Goal: Book appointment/travel/reservation

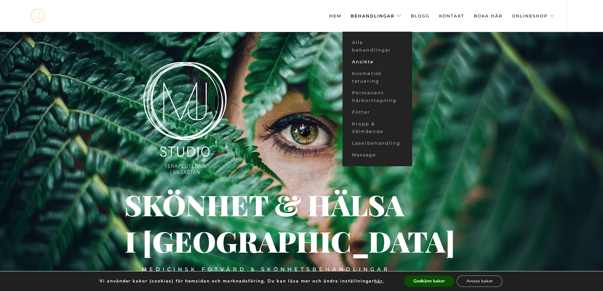
click at [364, 63] on link "Ansikte" at bounding box center [377, 62] width 70 height 12
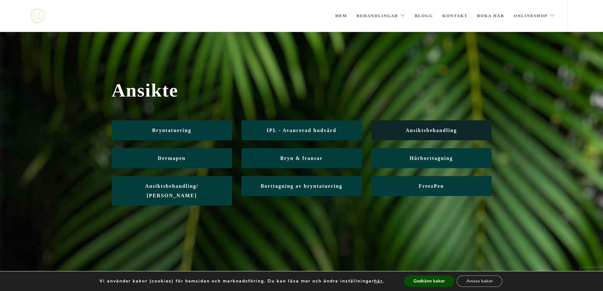
click at [432, 131] on span "Ansiktsbehandling" at bounding box center [430, 129] width 51 height 5
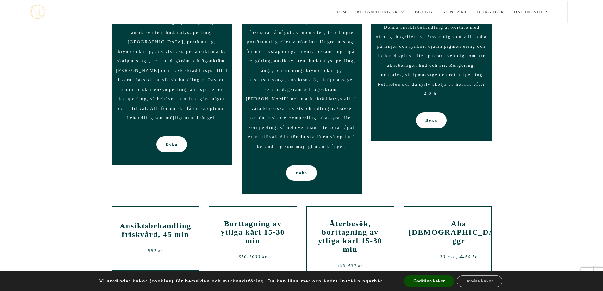
scroll to position [593, 0]
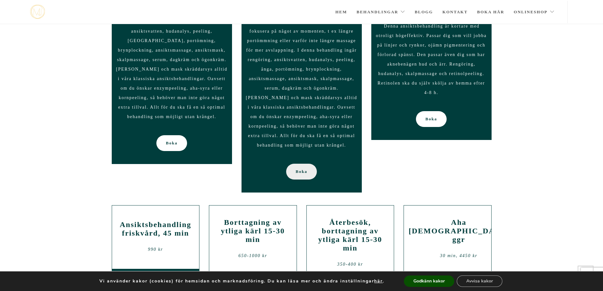
click at [301, 172] on span "Boka" at bounding box center [301, 172] width 12 height 16
